Goal: Task Accomplishment & Management: Use online tool/utility

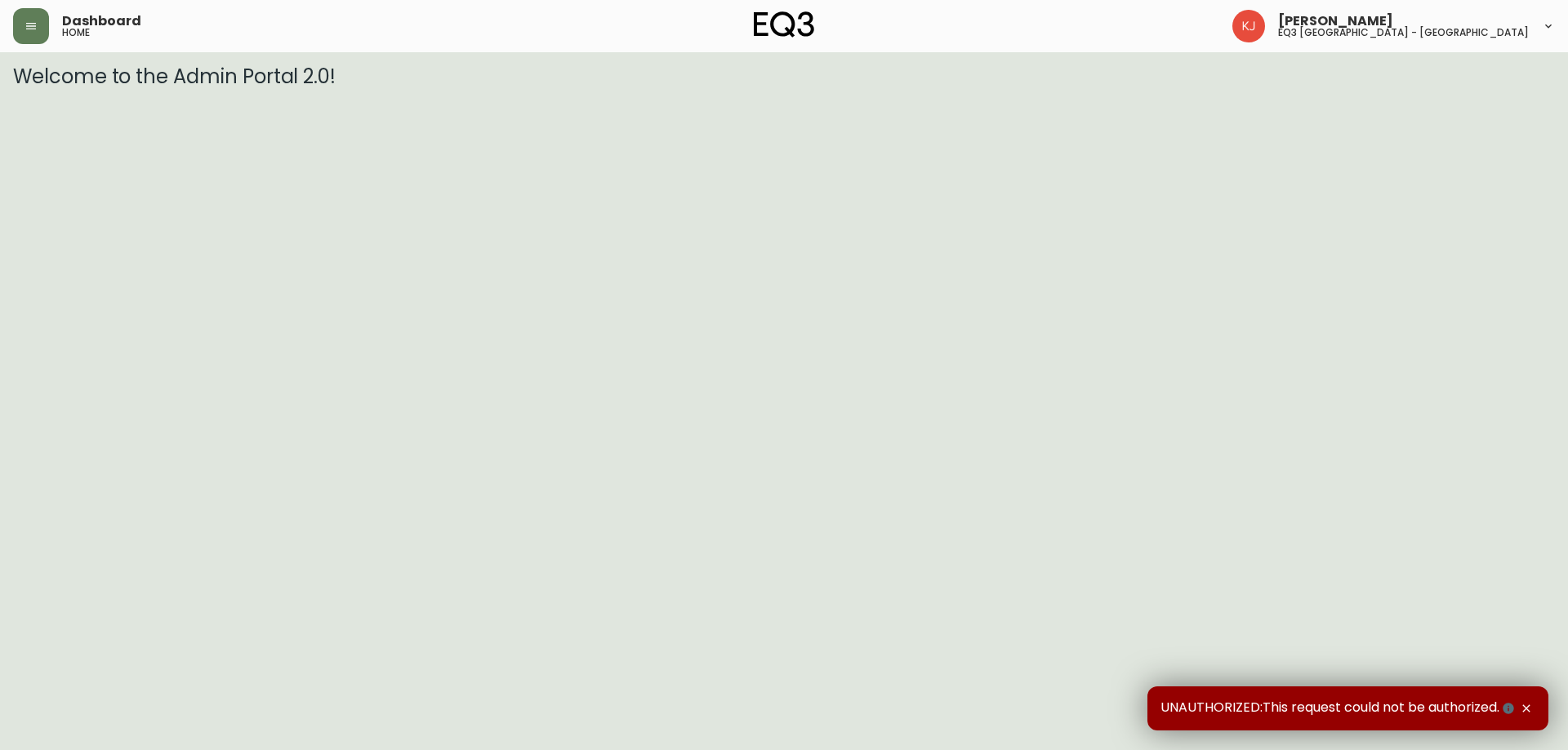
click at [59, 37] on div "Dashboard home" at bounding box center [270, 25] width 514 height 36
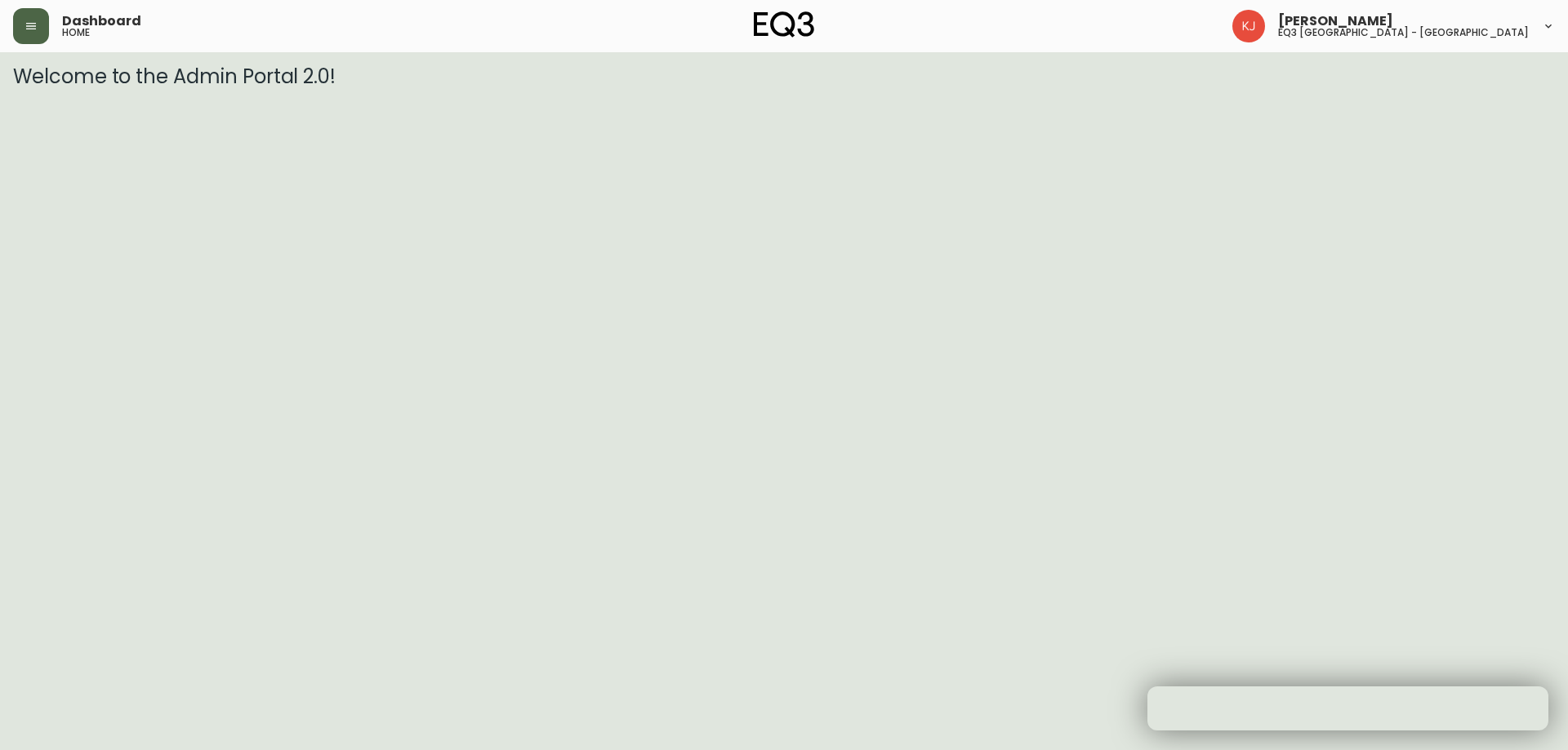
click at [37, 37] on button "button" at bounding box center [31, 25] width 36 height 36
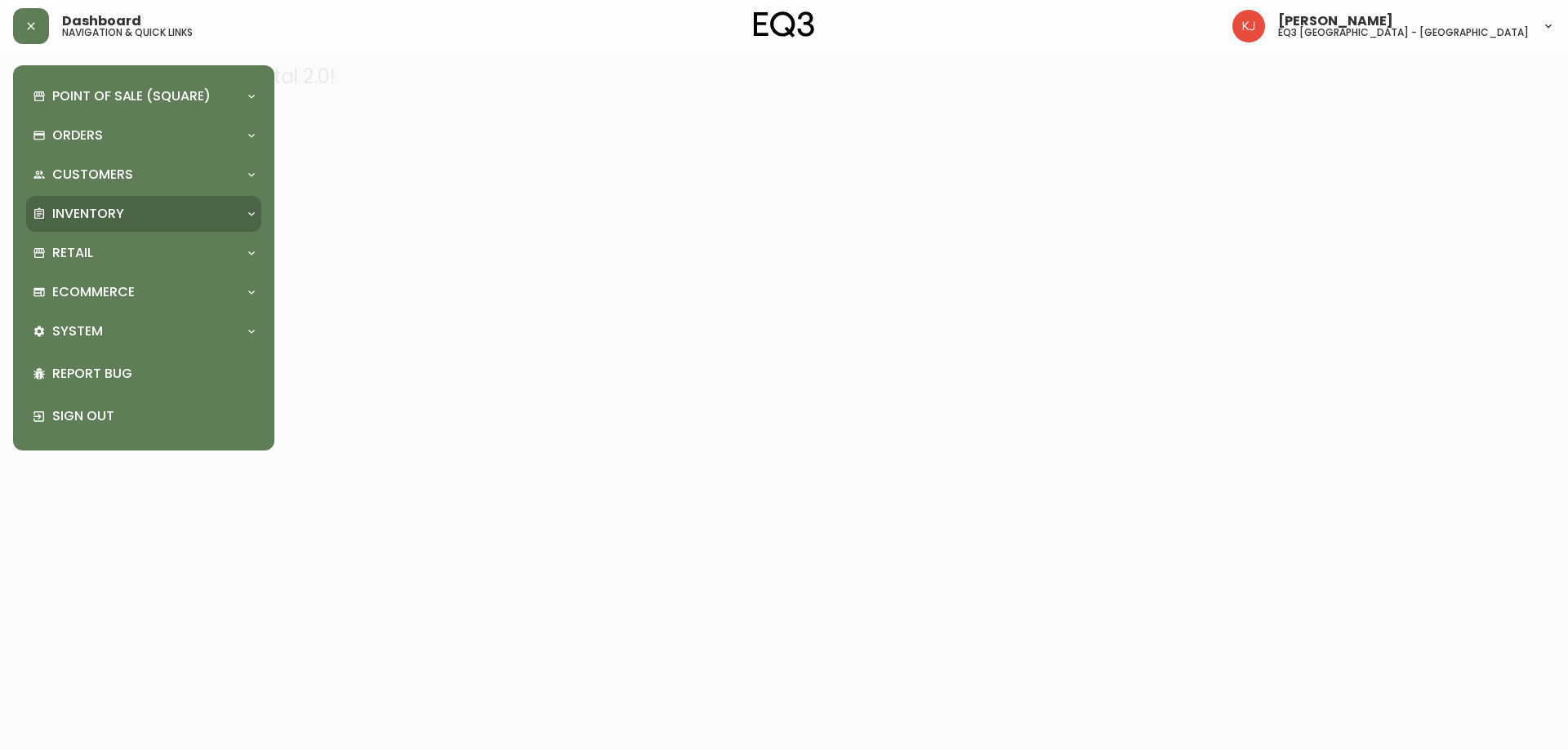
click at [86, 199] on div "Inventory" at bounding box center [143, 213] width 235 height 36
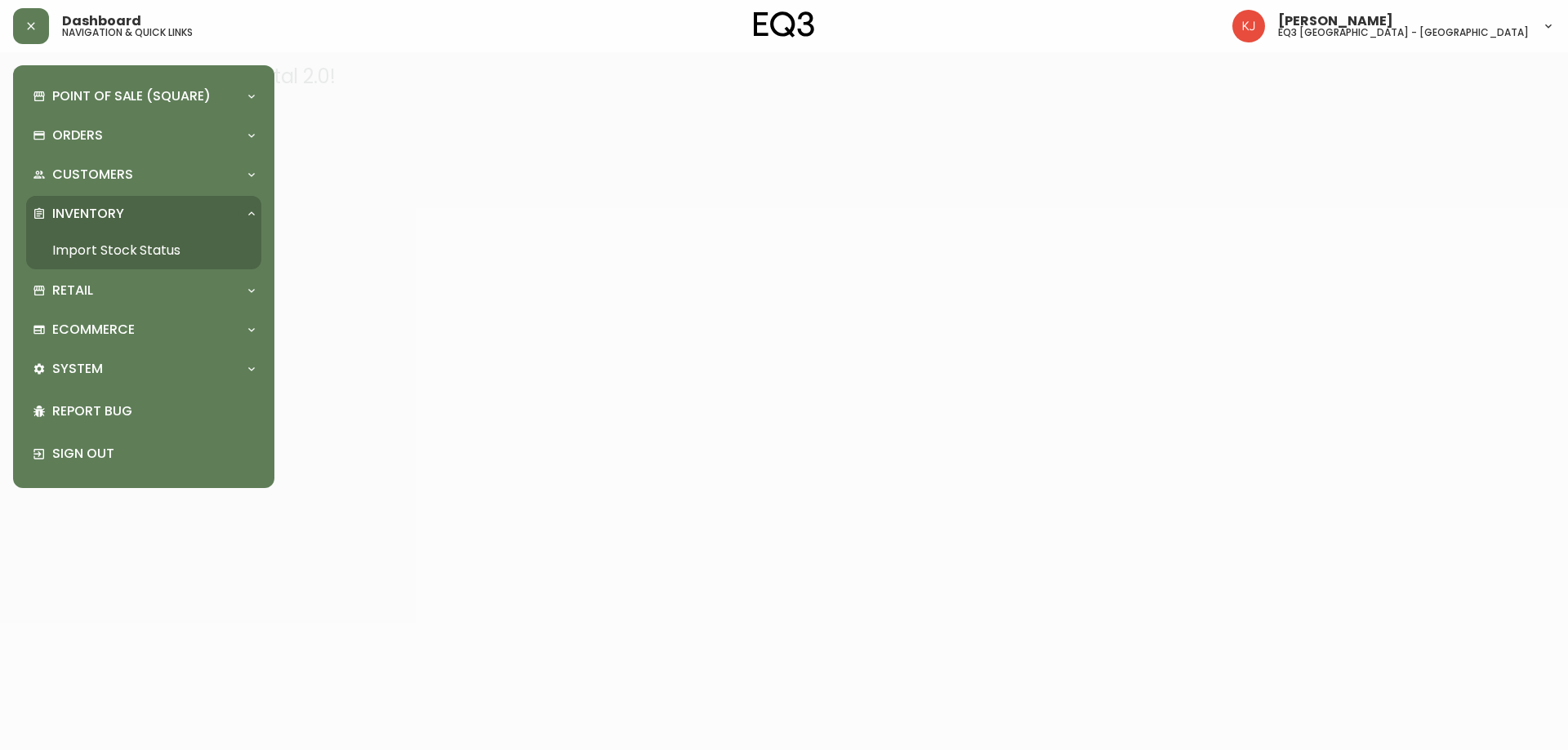
click at [169, 244] on link "Import Stock Status" at bounding box center [143, 250] width 235 height 38
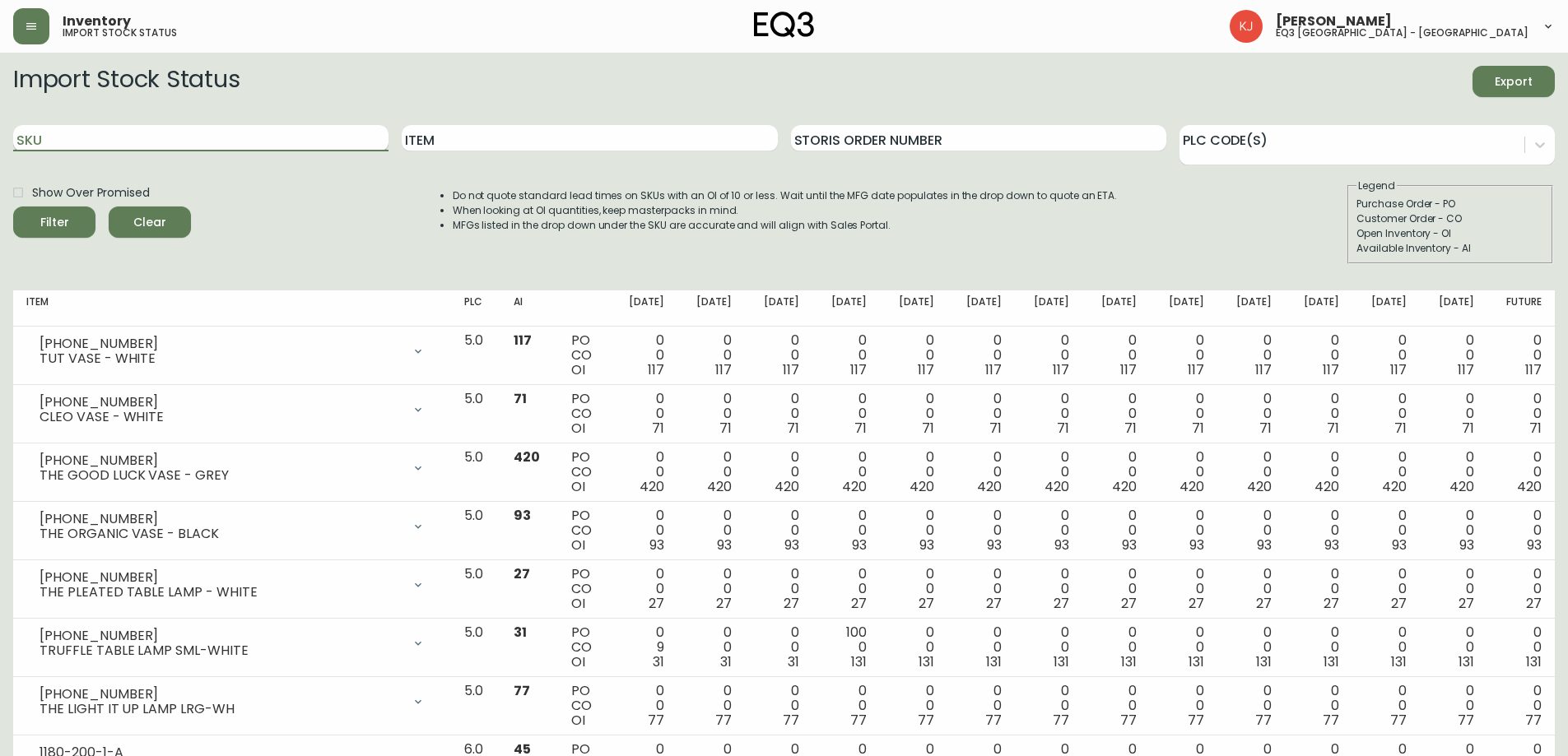
click at [194, 142] on input "SKU" at bounding box center [201, 138] width 375 height 26
type input "[PHONE_NUMBER]"
click at [13, 207] on button "Filter" at bounding box center [54, 223] width 82 height 32
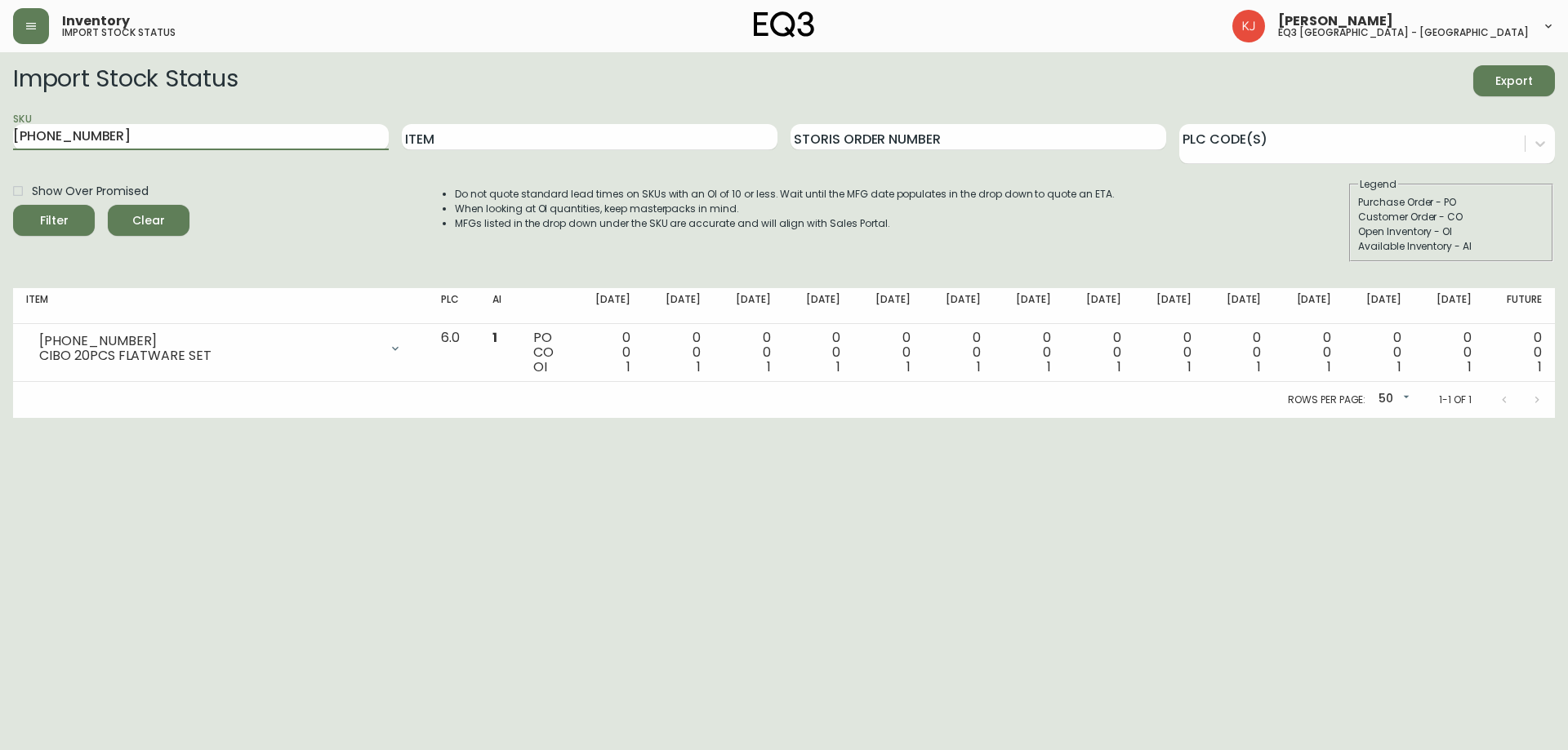
click at [660, 418] on html "Inventory import stock status [PERSON_NAME] eq3 [GEOGRAPHIC_DATA] - [GEOGRAPHIC…" at bounding box center [784, 209] width 1568 height 418
click at [1449, 418] on html "Inventory import stock status [PERSON_NAME] eq3 [GEOGRAPHIC_DATA] - [GEOGRAPHIC…" at bounding box center [784, 209] width 1568 height 418
drag, startPoint x: 1308, startPoint y: 544, endPoint x: 1300, endPoint y: 556, distance: 14.4
click at [1301, 418] on html "Inventory import stock status [PERSON_NAME] eq3 [GEOGRAPHIC_DATA] - [GEOGRAPHIC…" at bounding box center [784, 209] width 1568 height 418
